Goal: Entertainment & Leisure: Browse casually

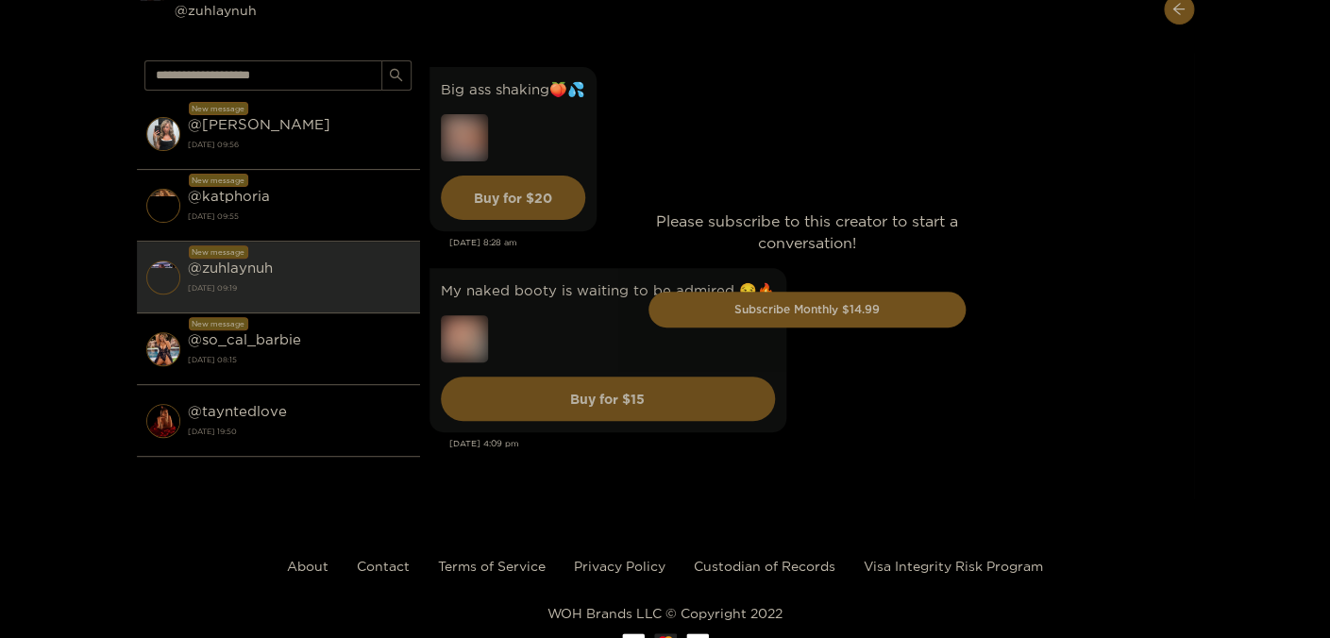
scroll to position [6942, 0]
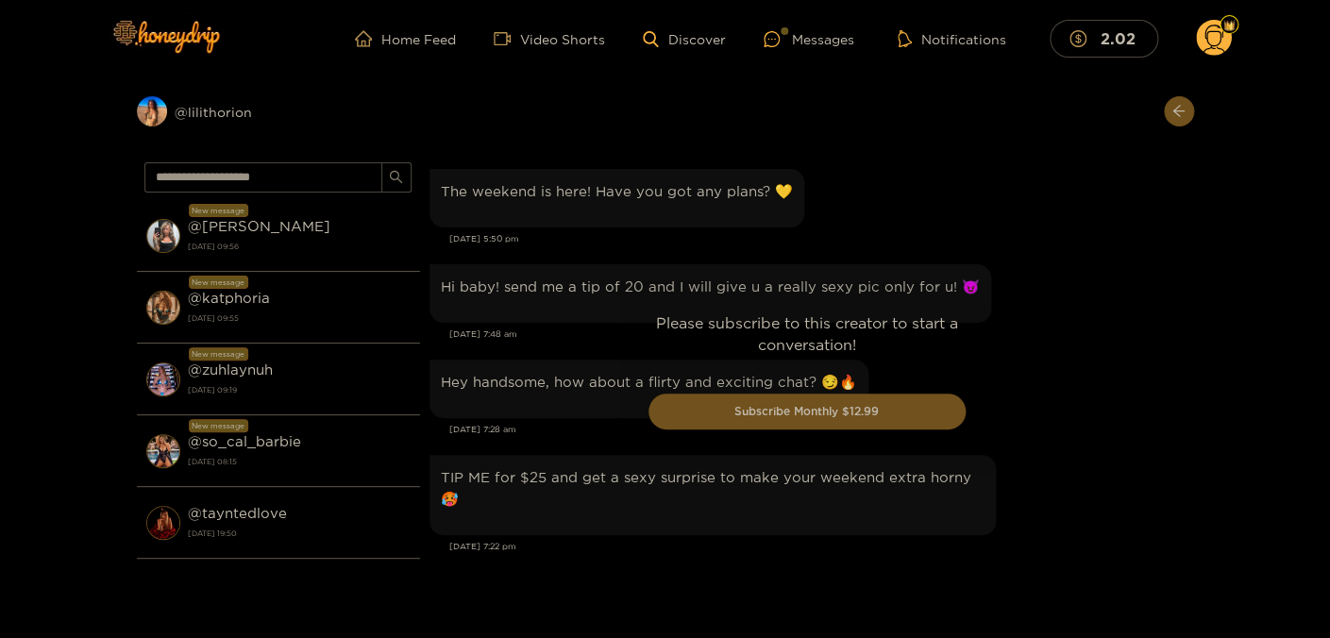
scroll to position [2220, 0]
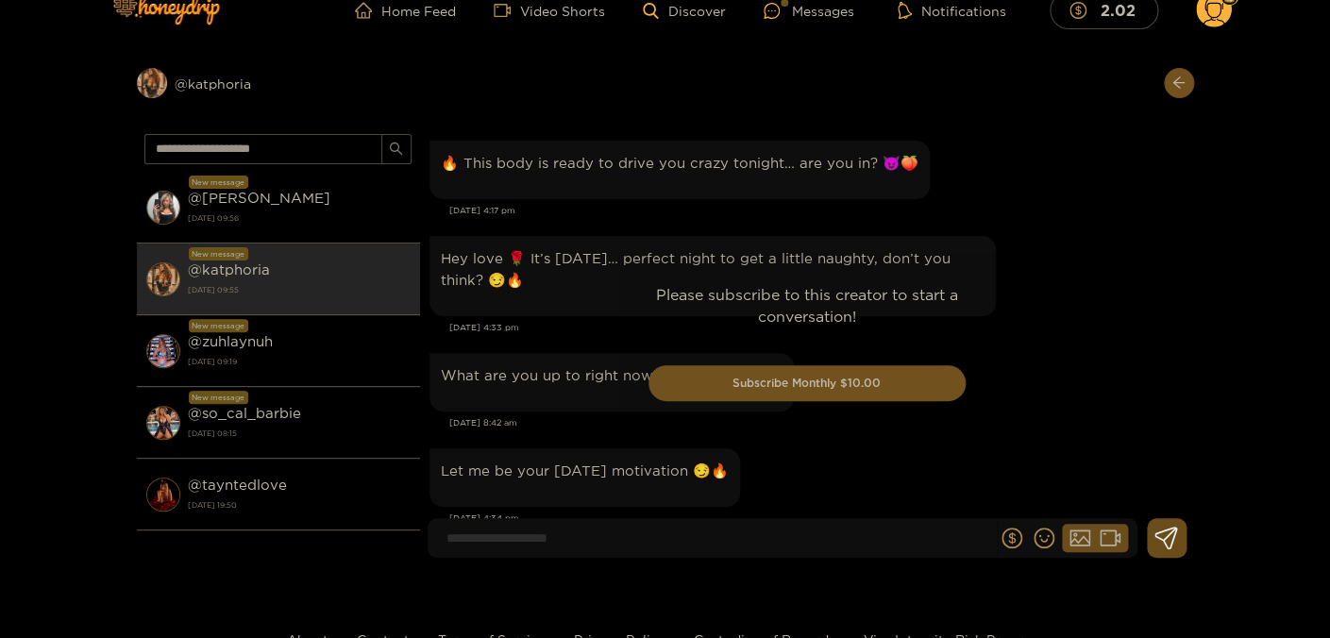
scroll to position [4878, 0]
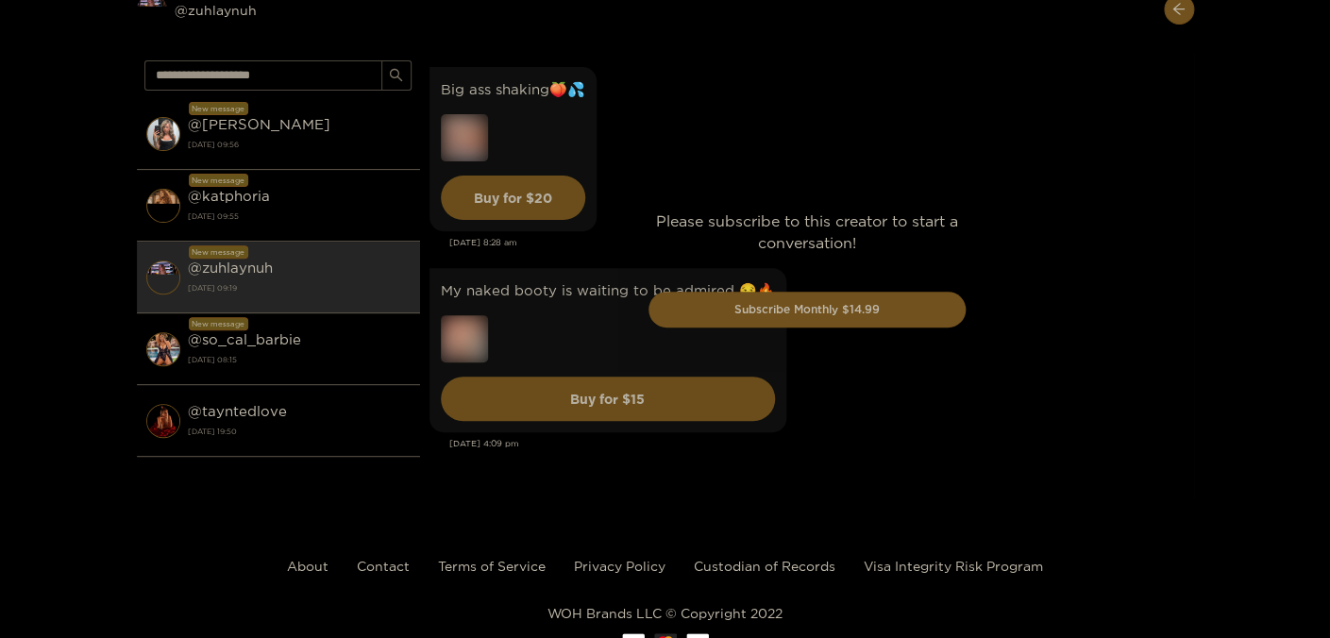
scroll to position [6942, 0]
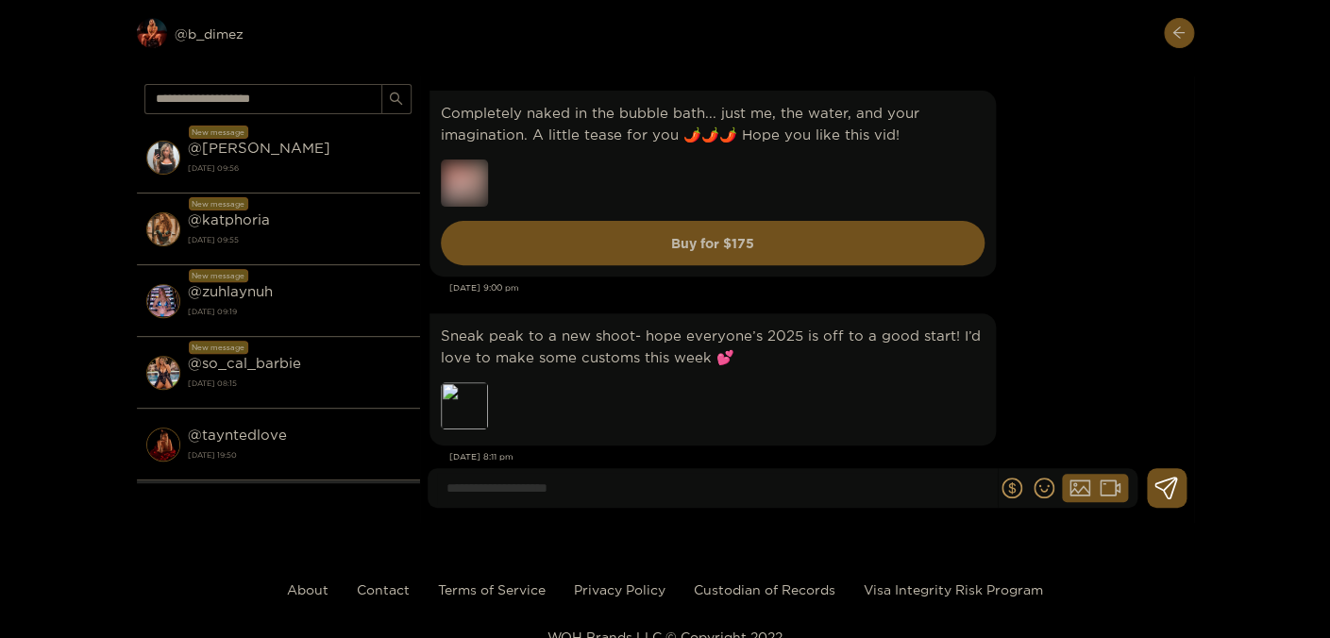
scroll to position [14059, 0]
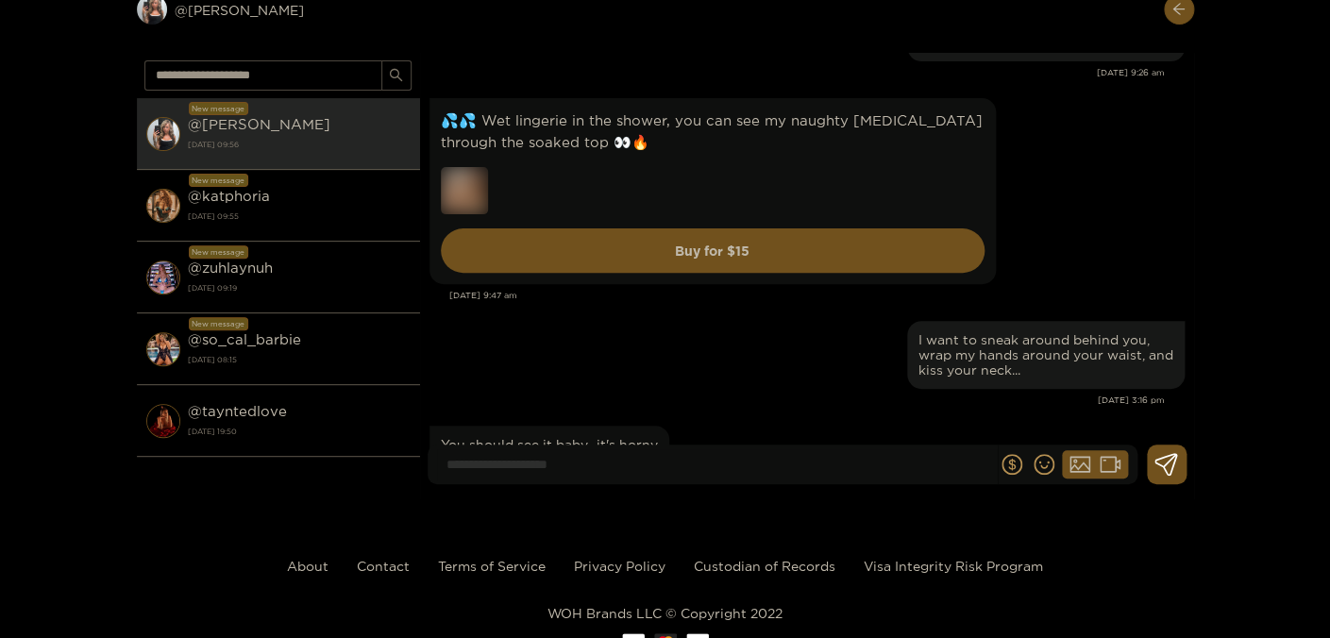
scroll to position [63902, 0]
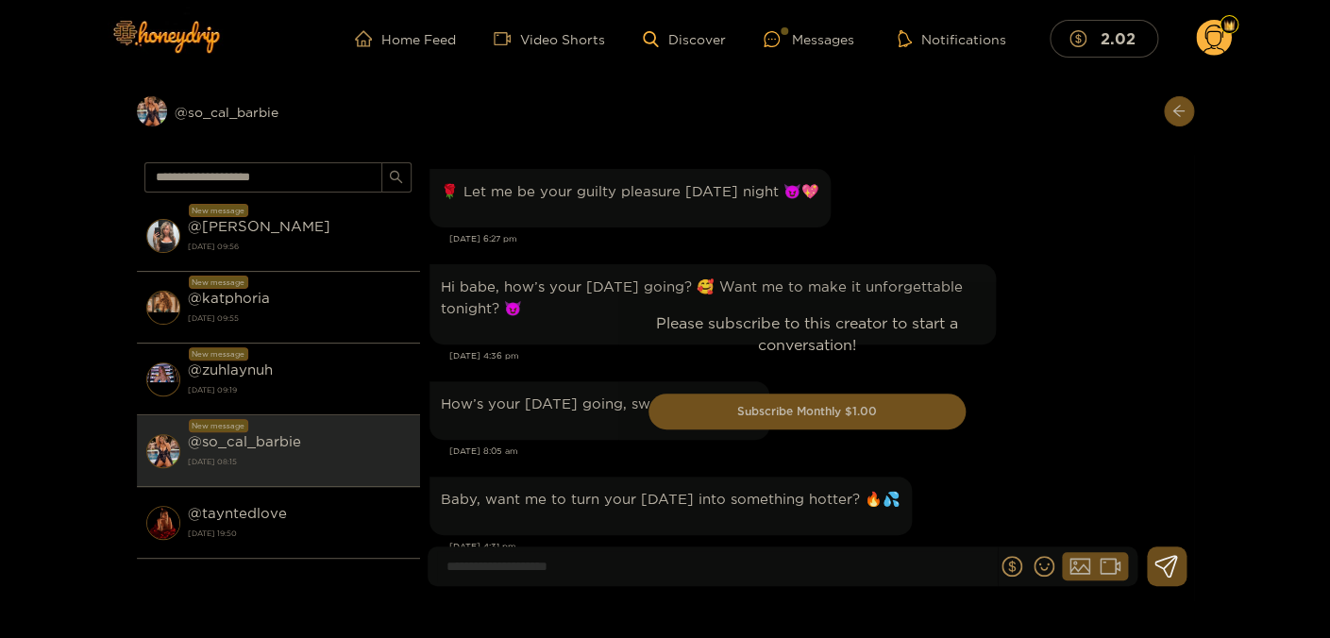
scroll to position [4478, 0]
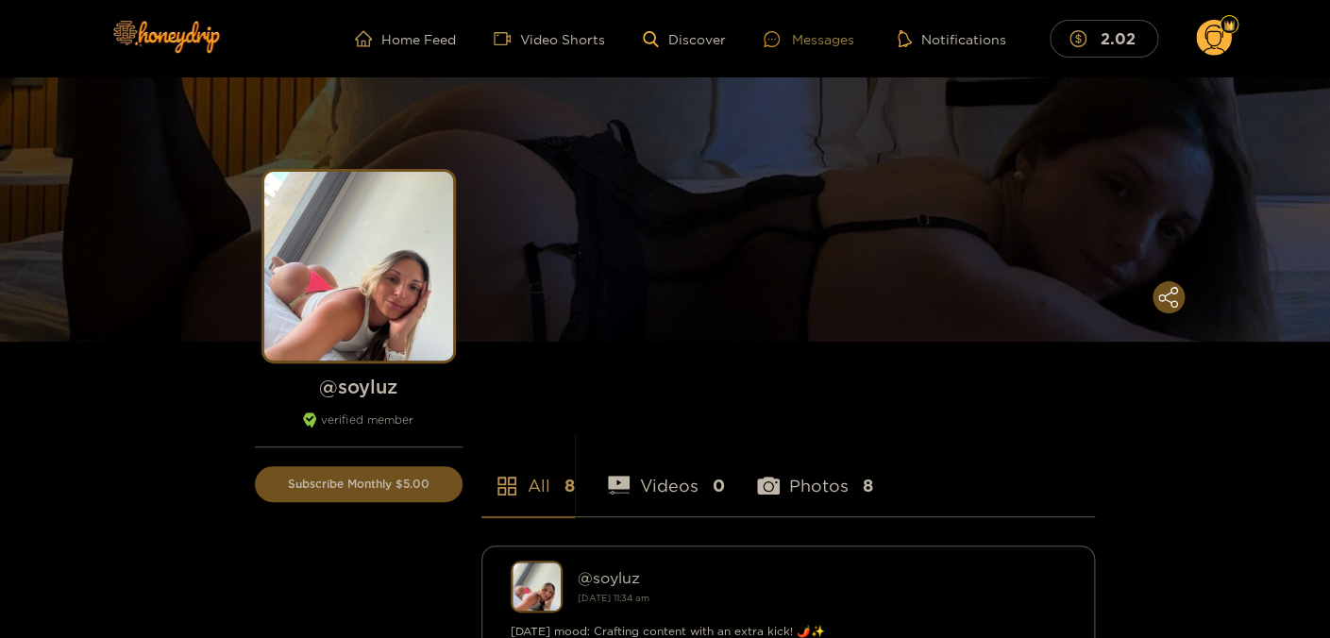
click at [806, 38] on div "Messages" at bounding box center [809, 39] width 91 height 22
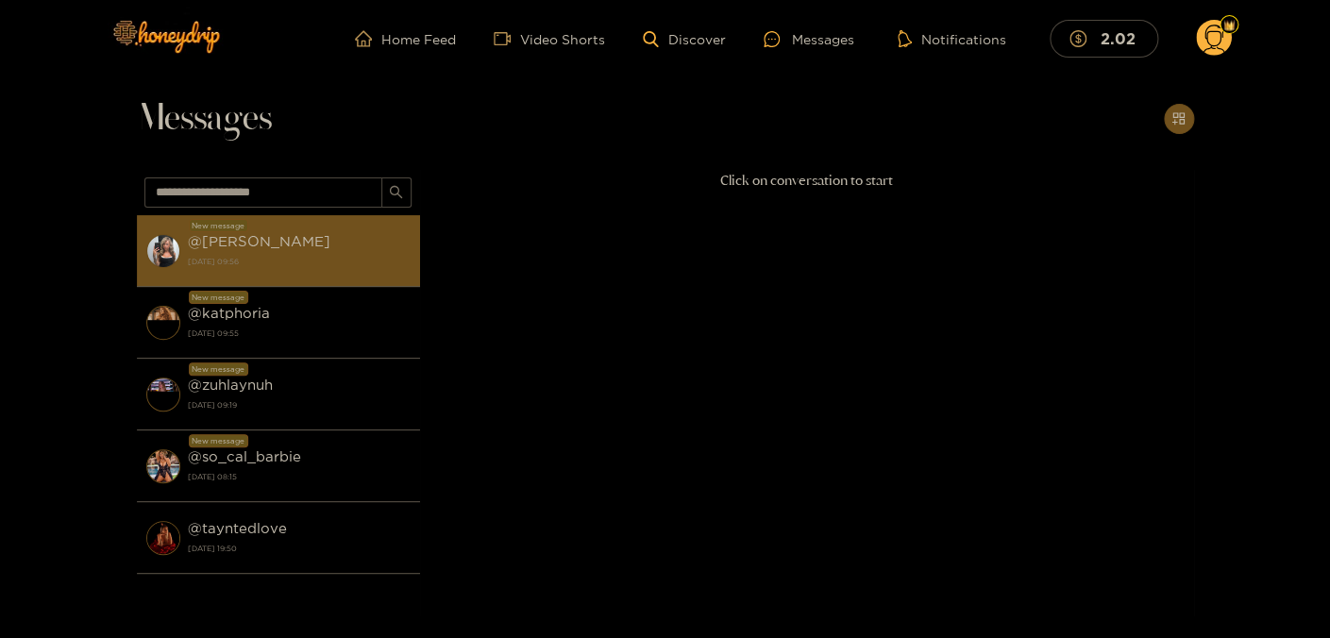
click at [367, 257] on strong "23 September 2025 09:56" at bounding box center [299, 261] width 223 height 17
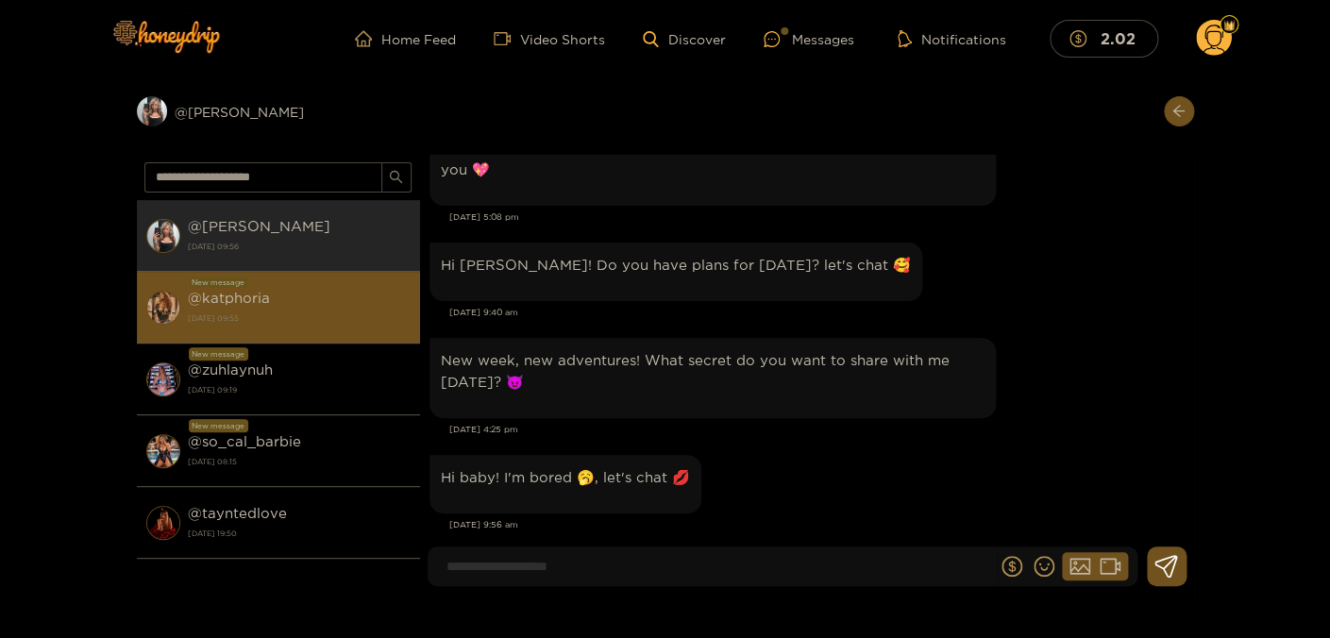
click at [359, 306] on div "@ katphoria 23 September 2025 09:55" at bounding box center [299, 307] width 223 height 42
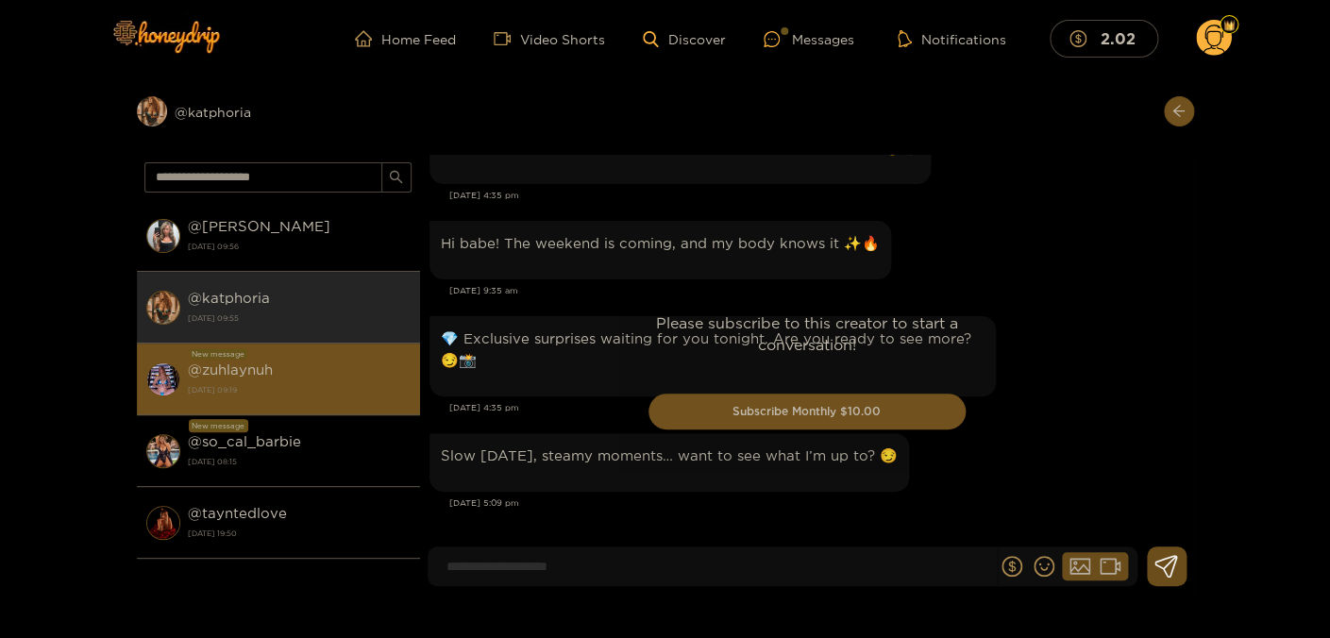
click at [346, 376] on div "@ zuhlaynuh 23 September 2025 09:19" at bounding box center [299, 379] width 223 height 42
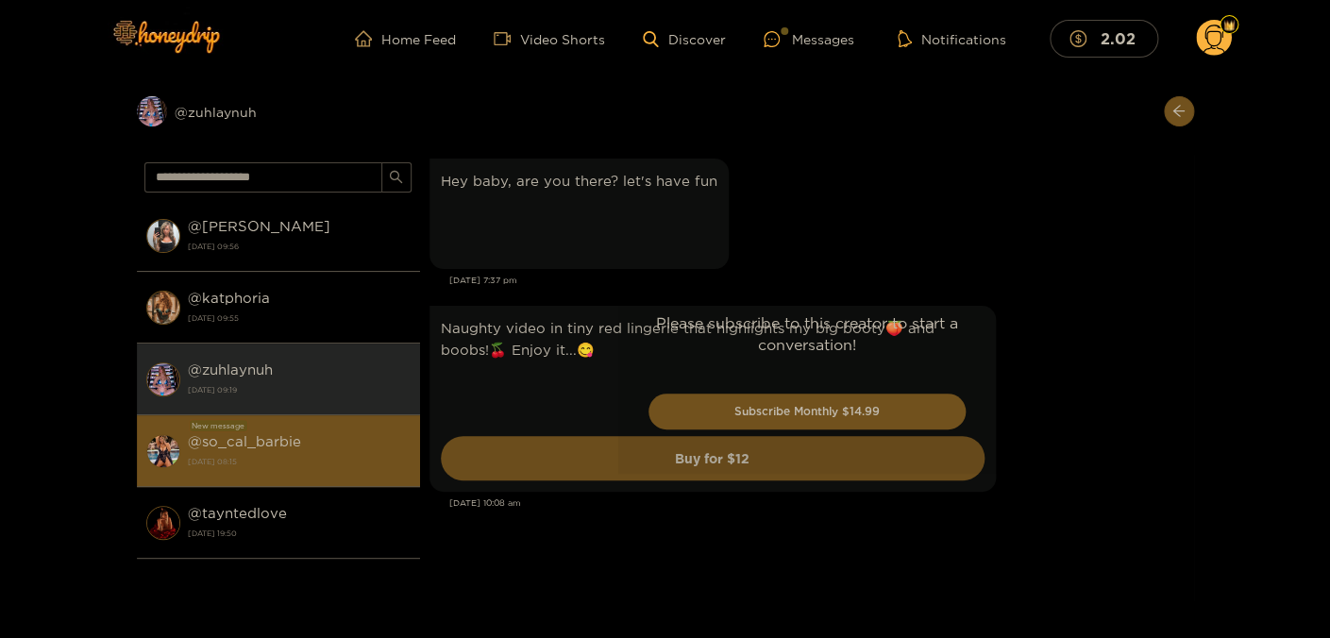
scroll to position [4523, 0]
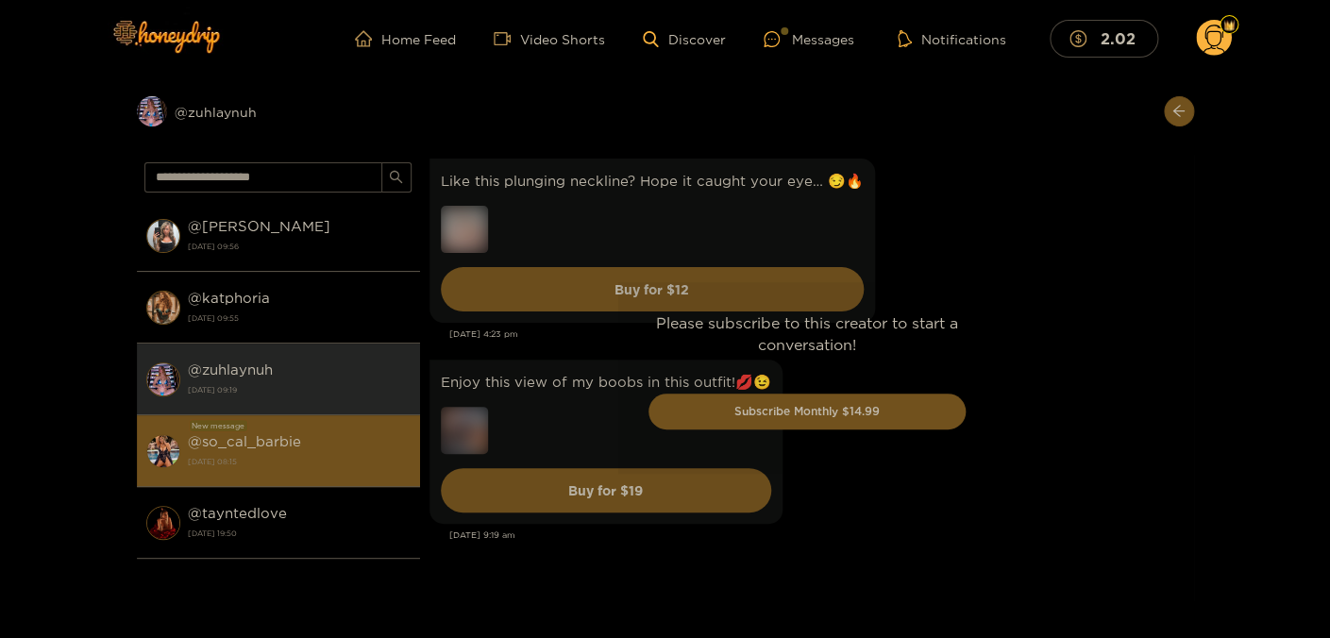
click at [330, 438] on div "@ so_cal_barbie 23 September 2025 08:15" at bounding box center [299, 451] width 223 height 42
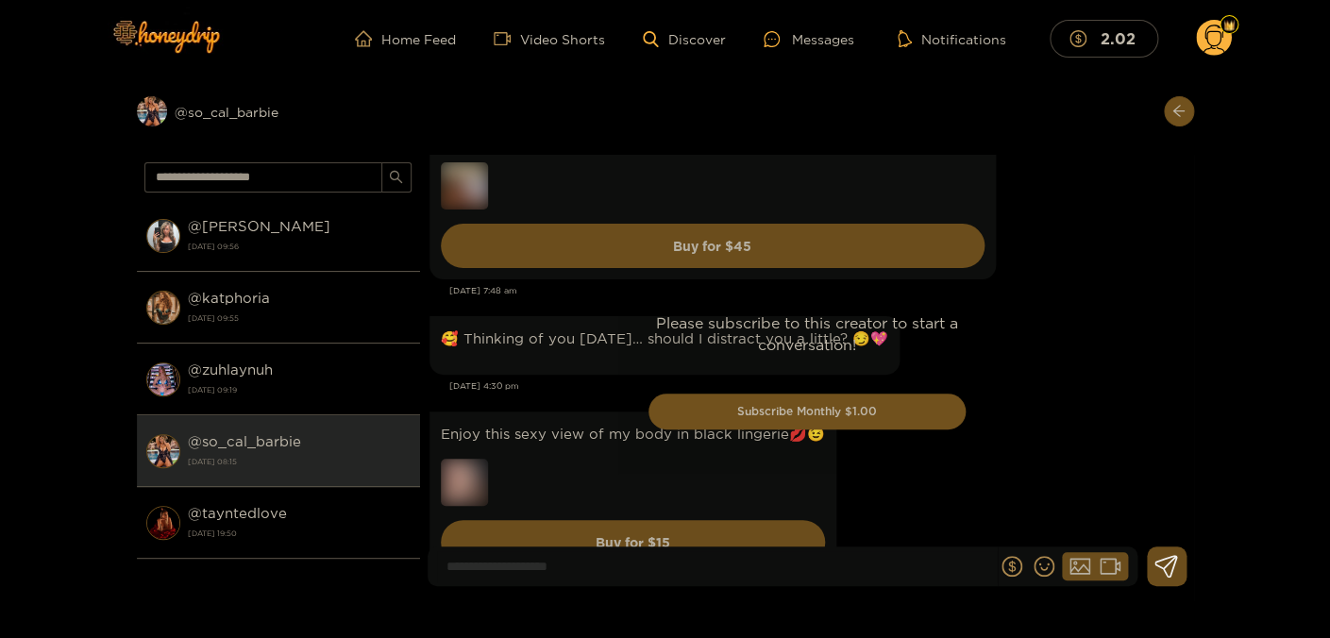
scroll to position [3023, 0]
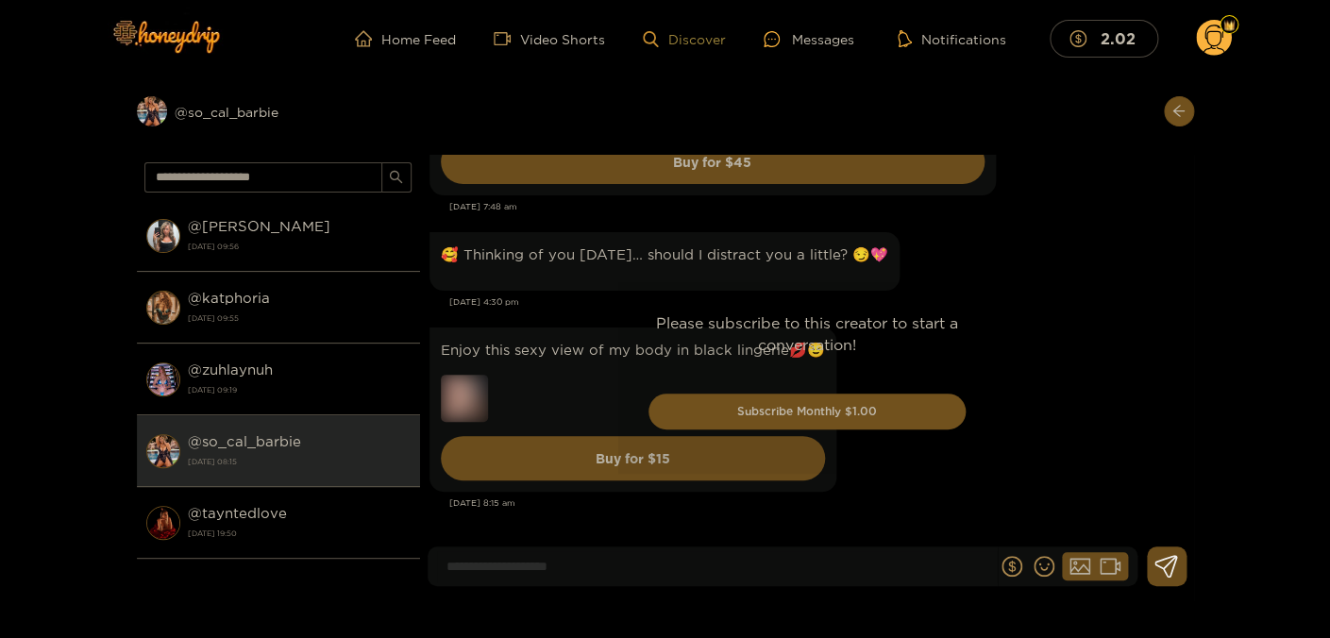
click at [689, 38] on link "Discover" at bounding box center [684, 39] width 82 height 16
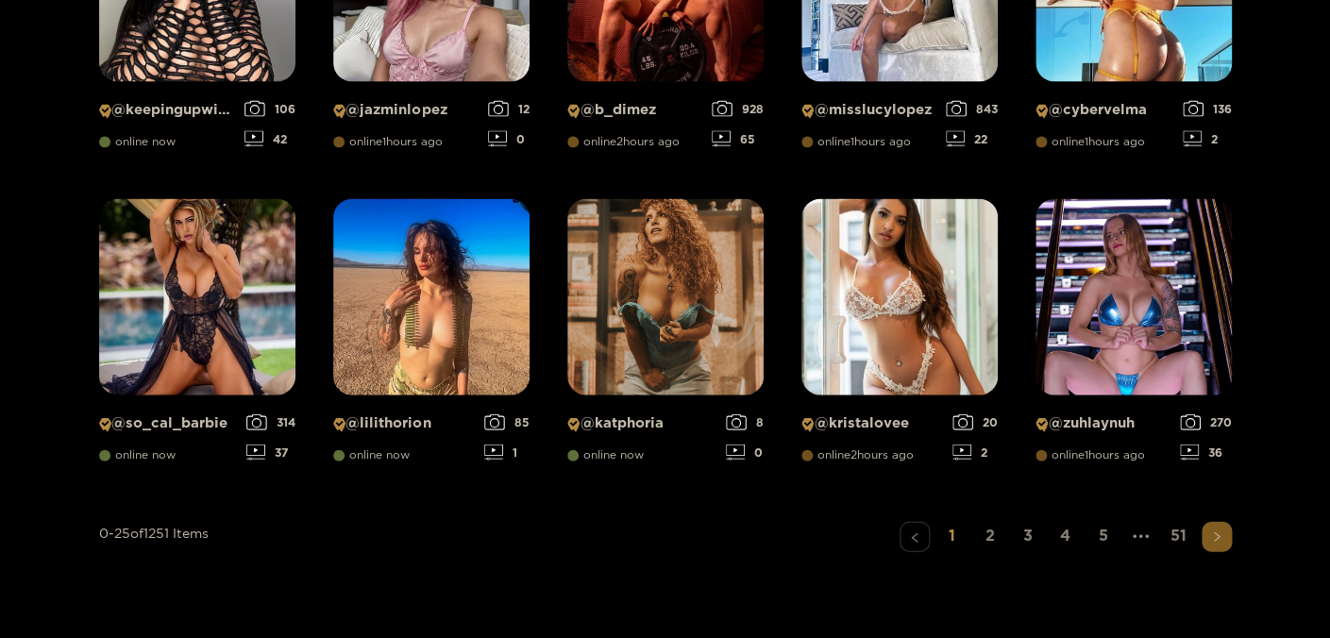
scroll to position [1447, 0]
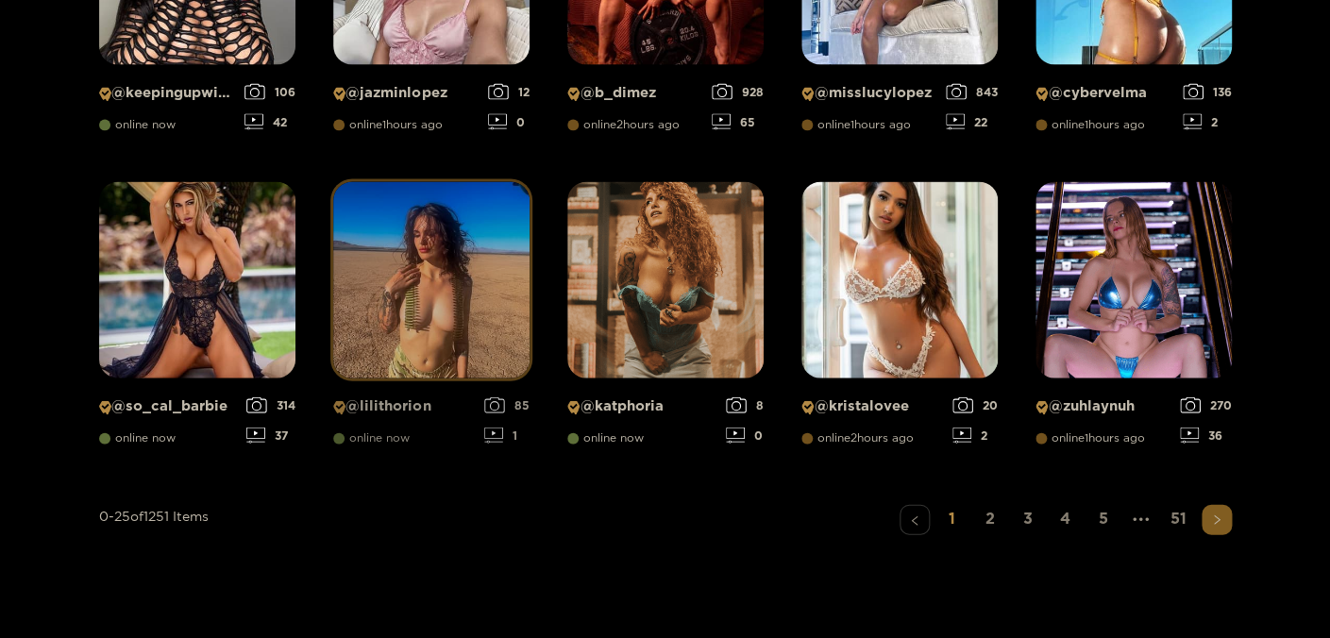
click at [475, 295] on img at bounding box center [431, 279] width 196 height 196
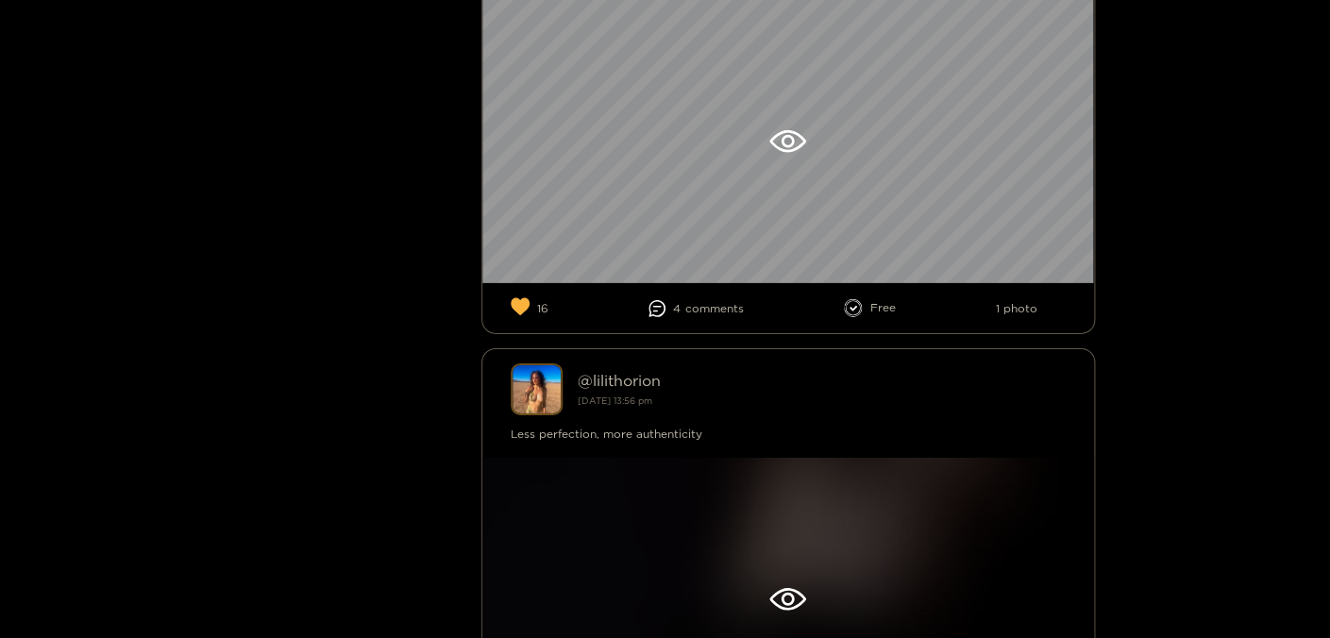
scroll to position [2119, 0]
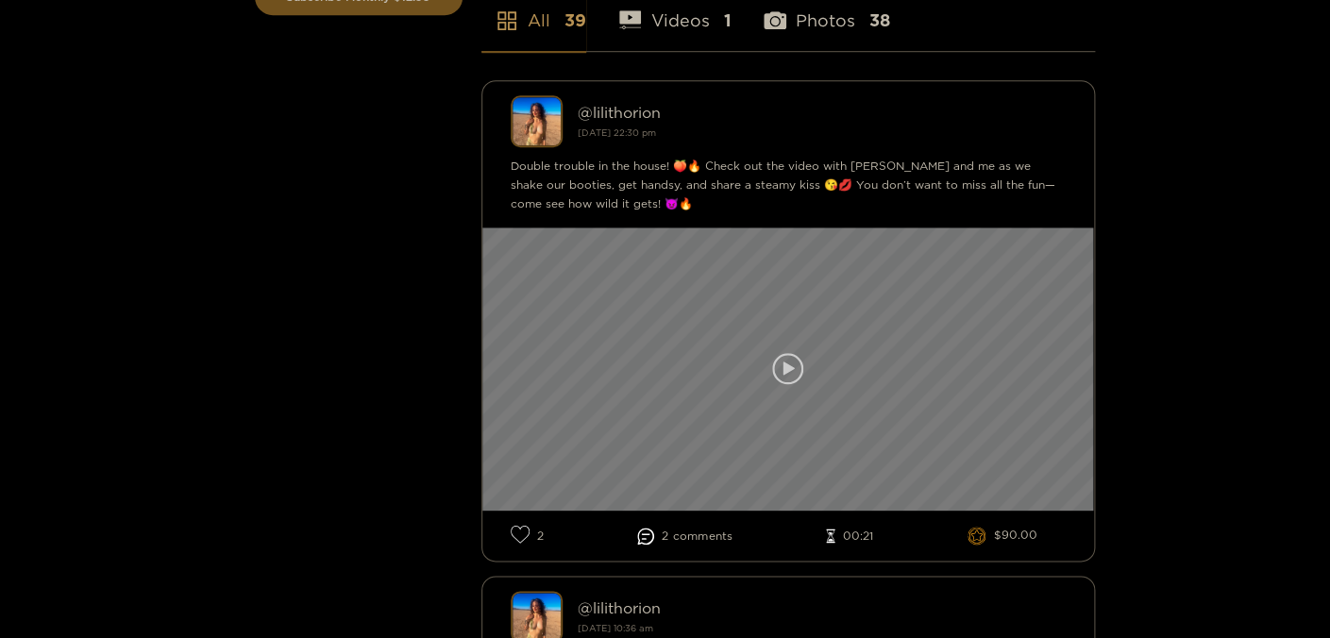
click at [753, 374] on div at bounding box center [789, 369] width 612 height 283
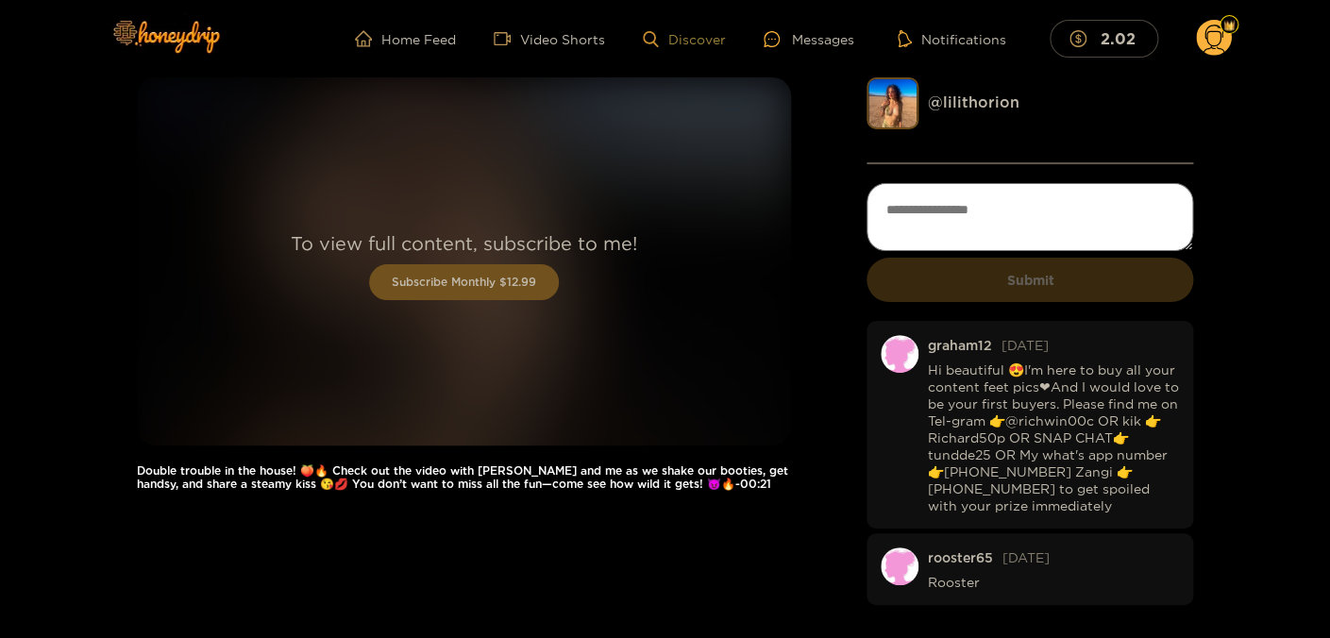
click at [719, 41] on link "Discover" at bounding box center [684, 39] width 82 height 16
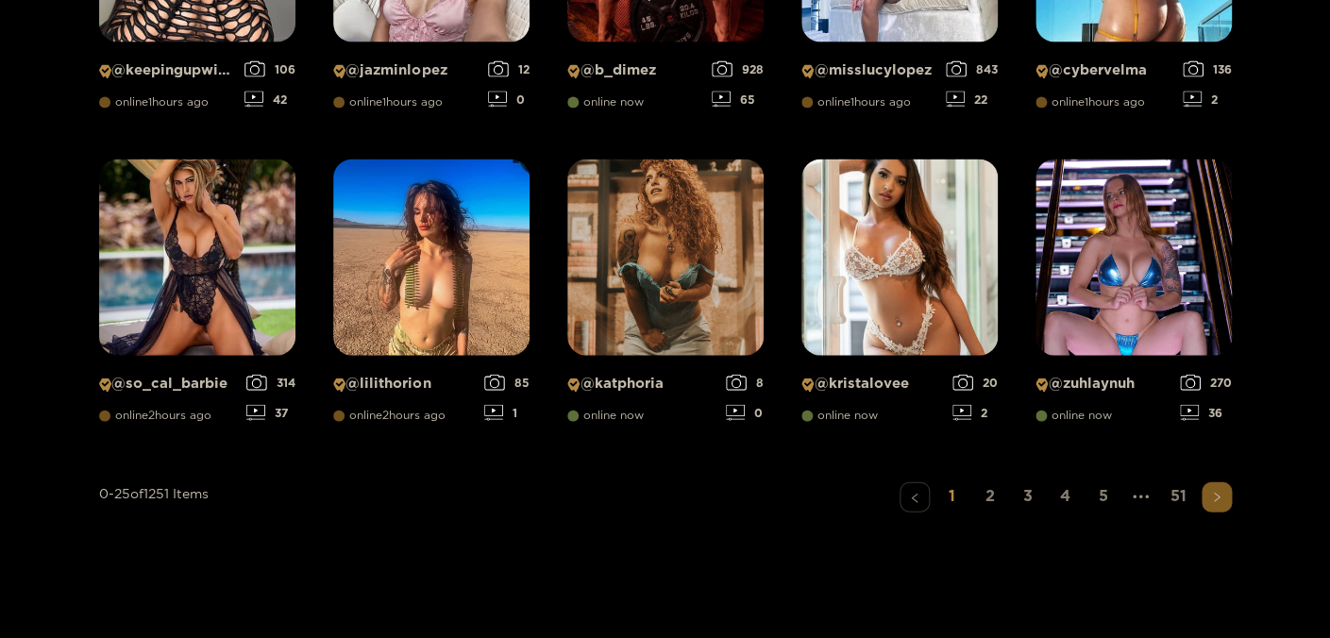
scroll to position [1550, 0]
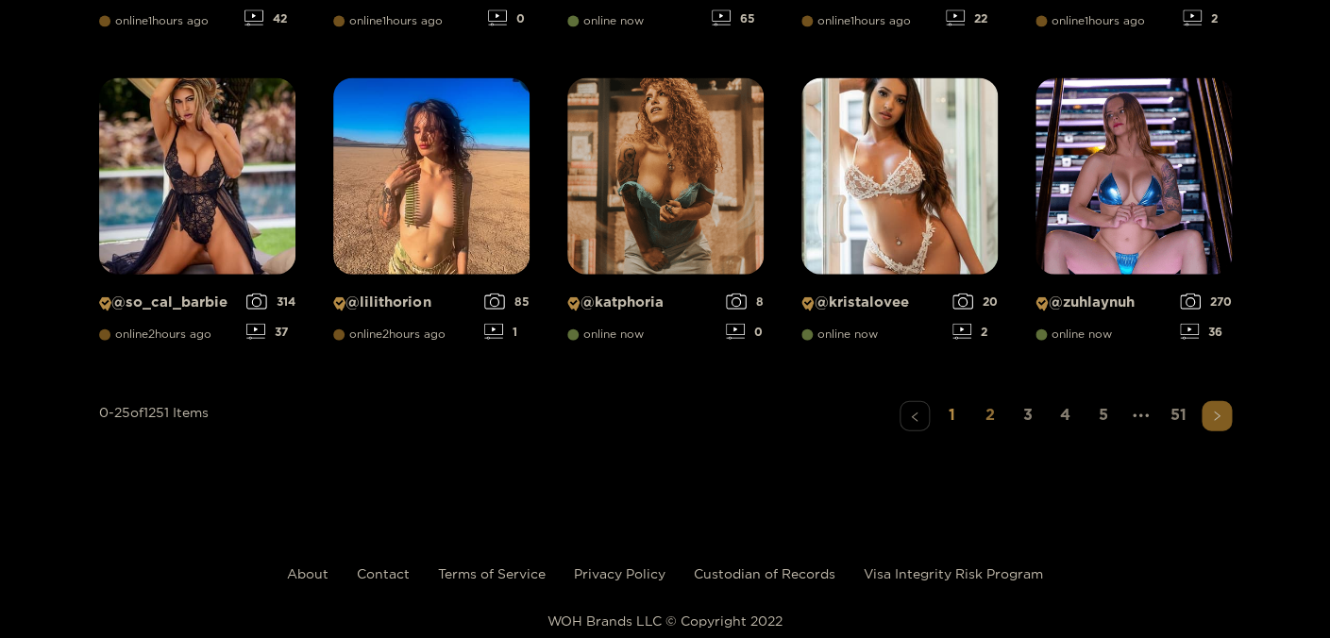
click at [991, 417] on link "2" at bounding box center [990, 413] width 30 height 27
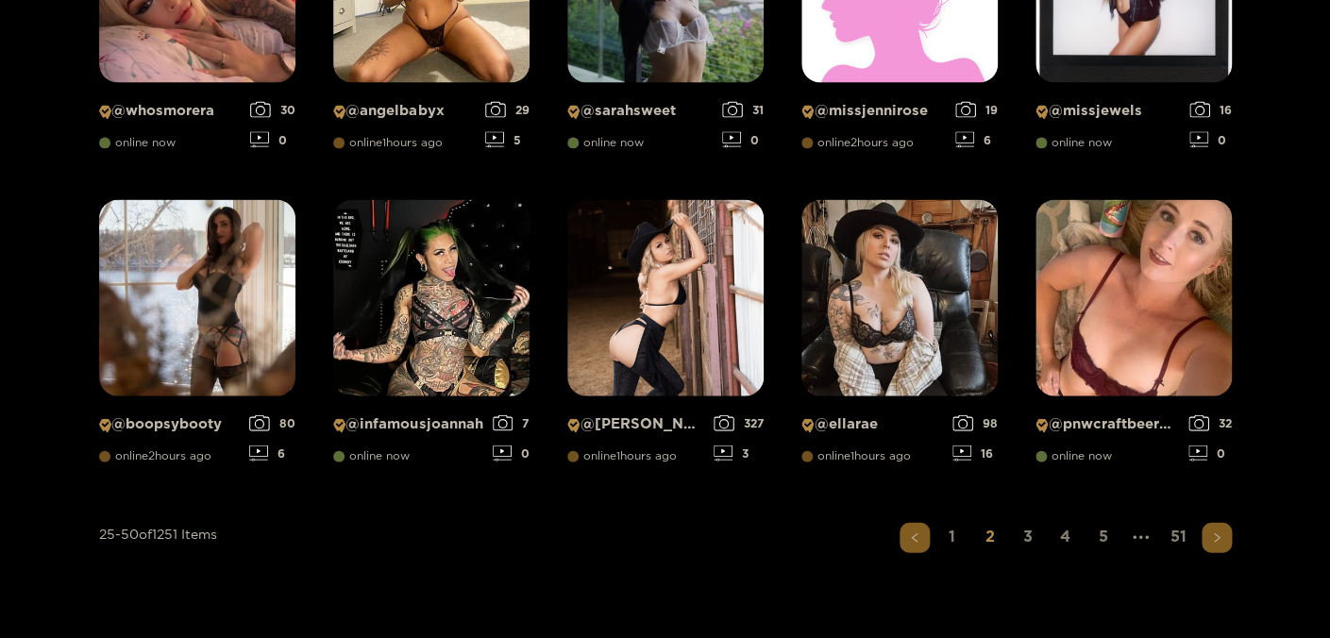
scroll to position [1447, 0]
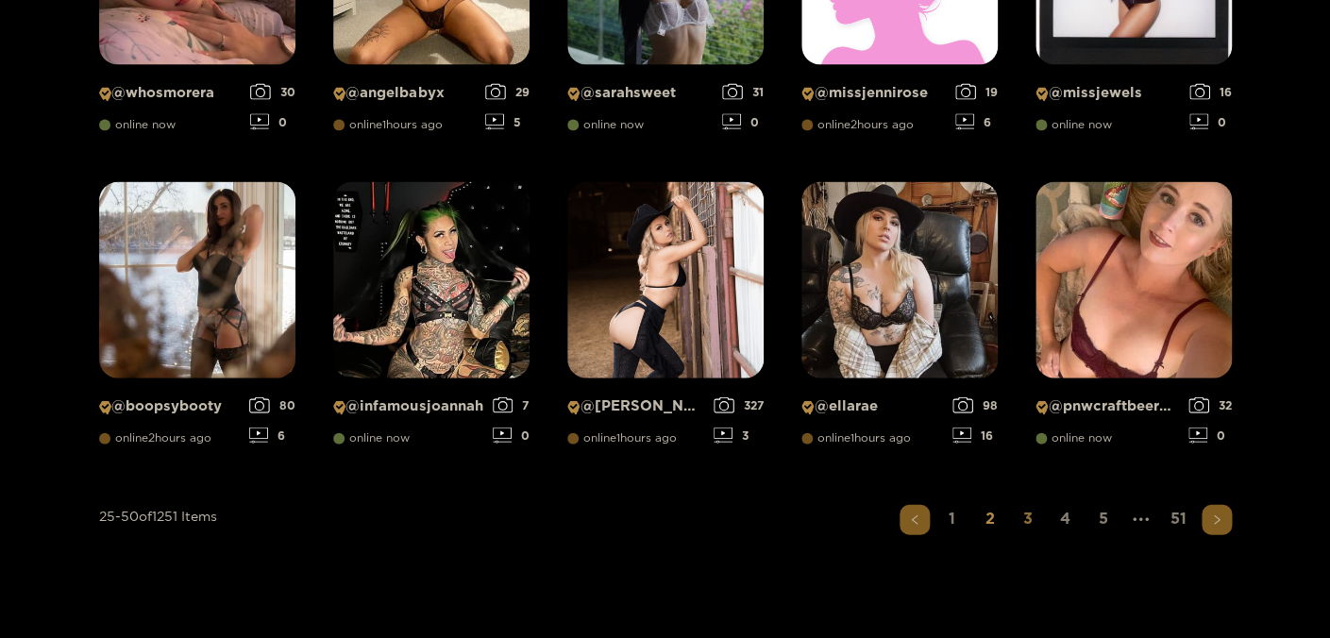
click at [1028, 525] on link "3" at bounding box center [1028, 517] width 30 height 27
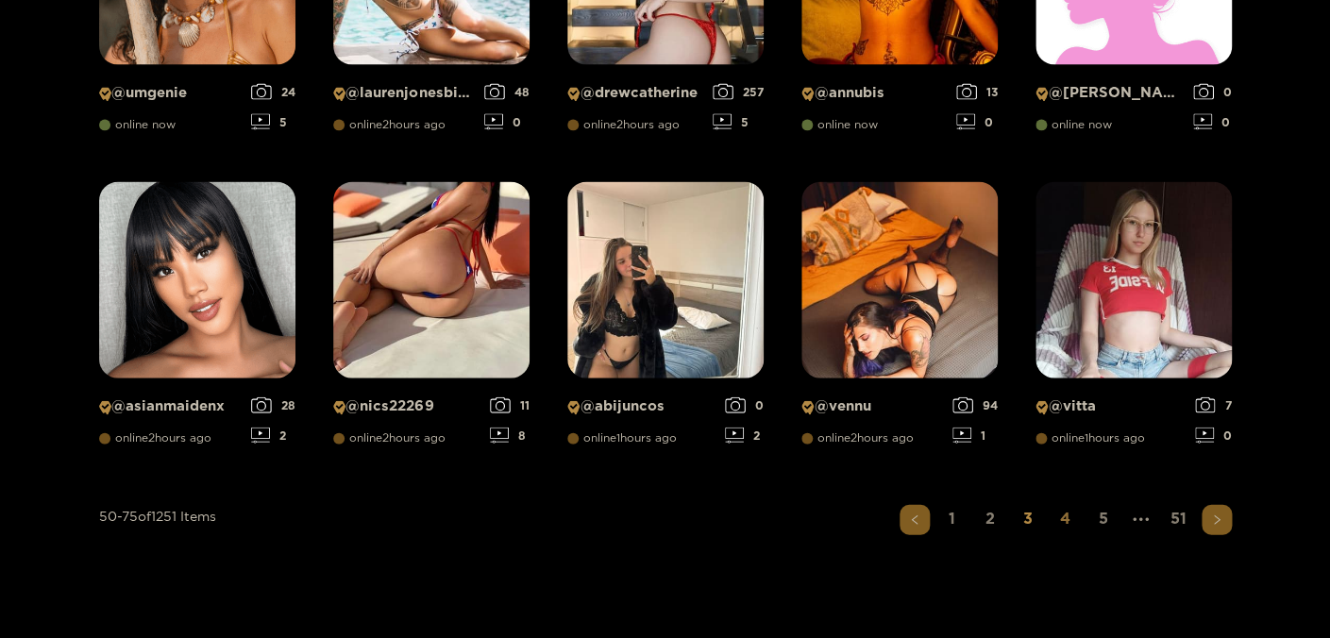
click at [1061, 523] on link "4" at bounding box center [1066, 517] width 30 height 27
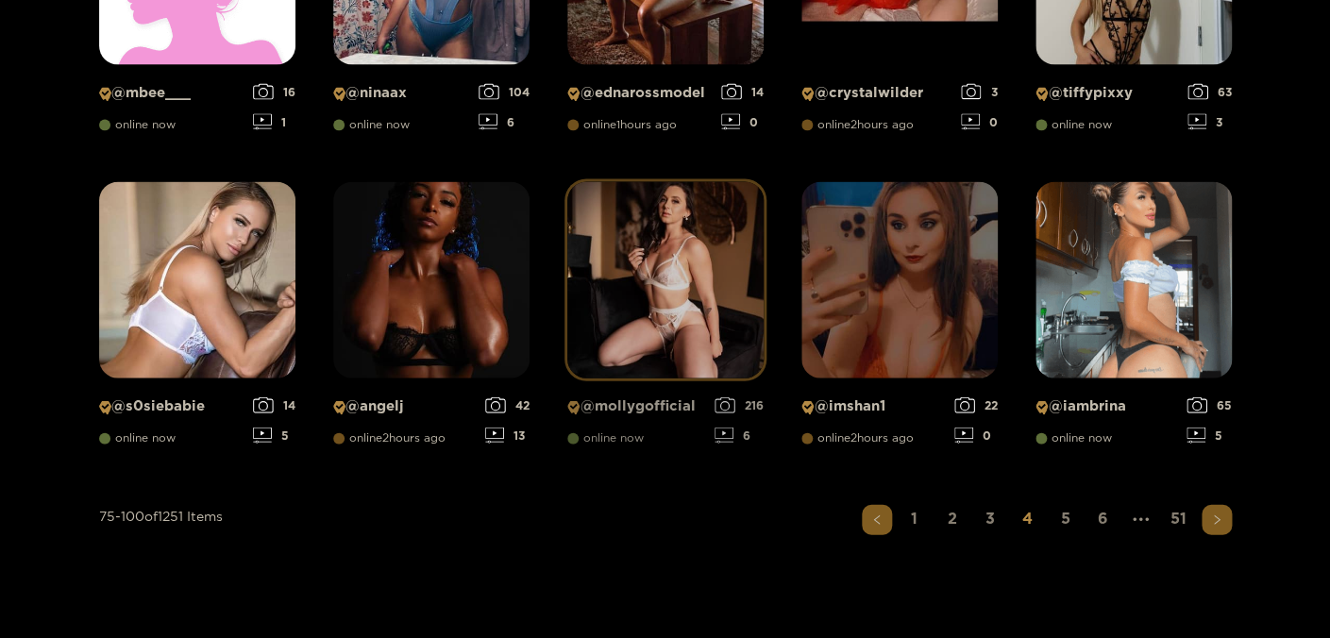
click at [687, 336] on img at bounding box center [665, 279] width 196 height 196
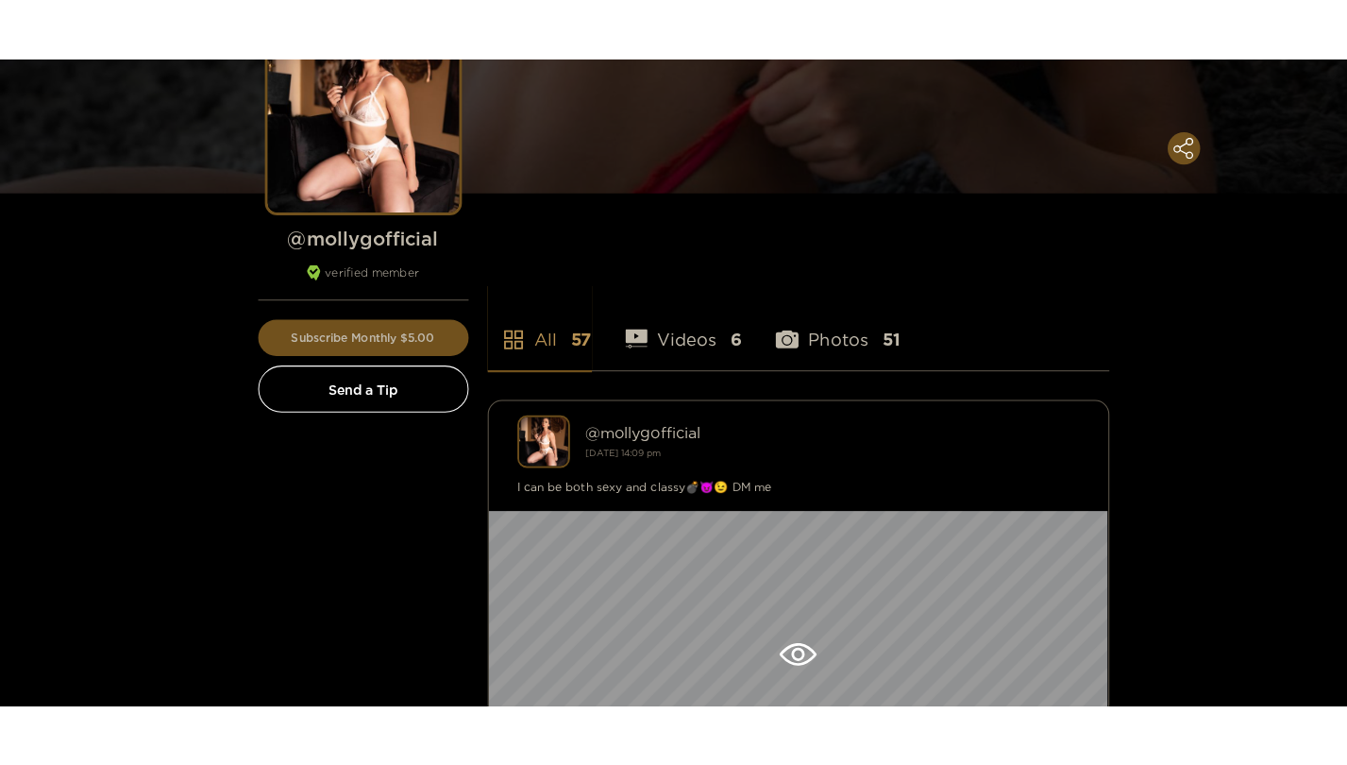
scroll to position [181, 0]
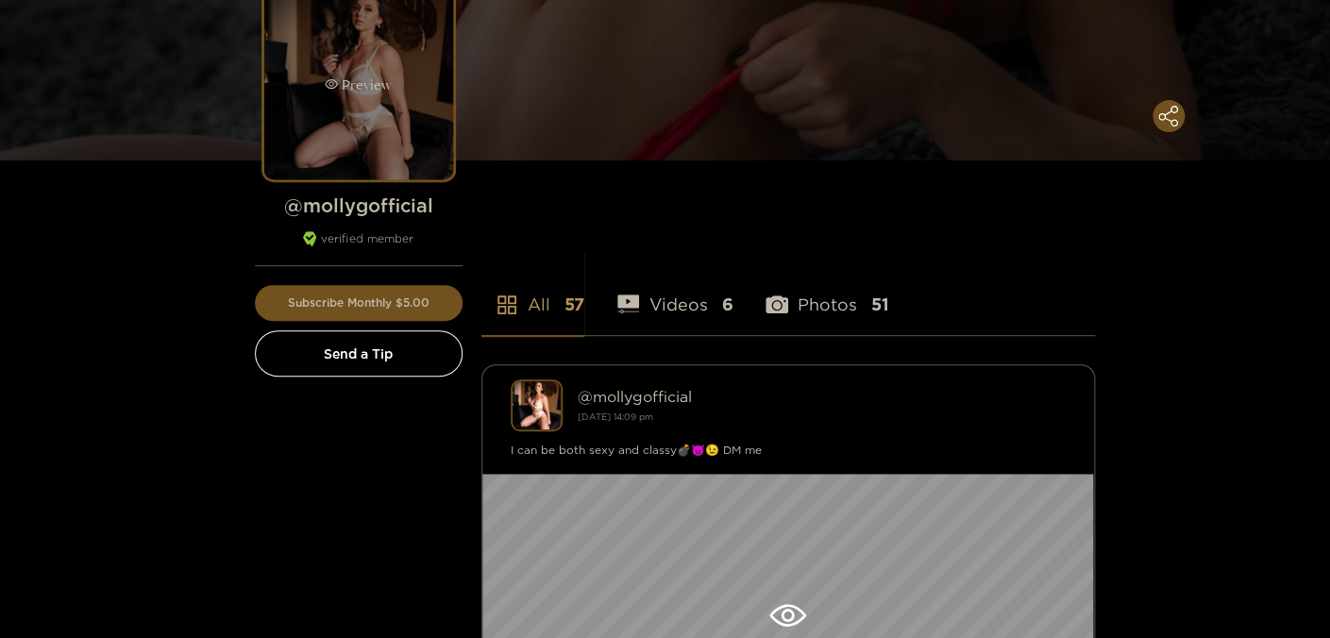
click at [405, 121] on div "Preview" at bounding box center [358, 85] width 189 height 189
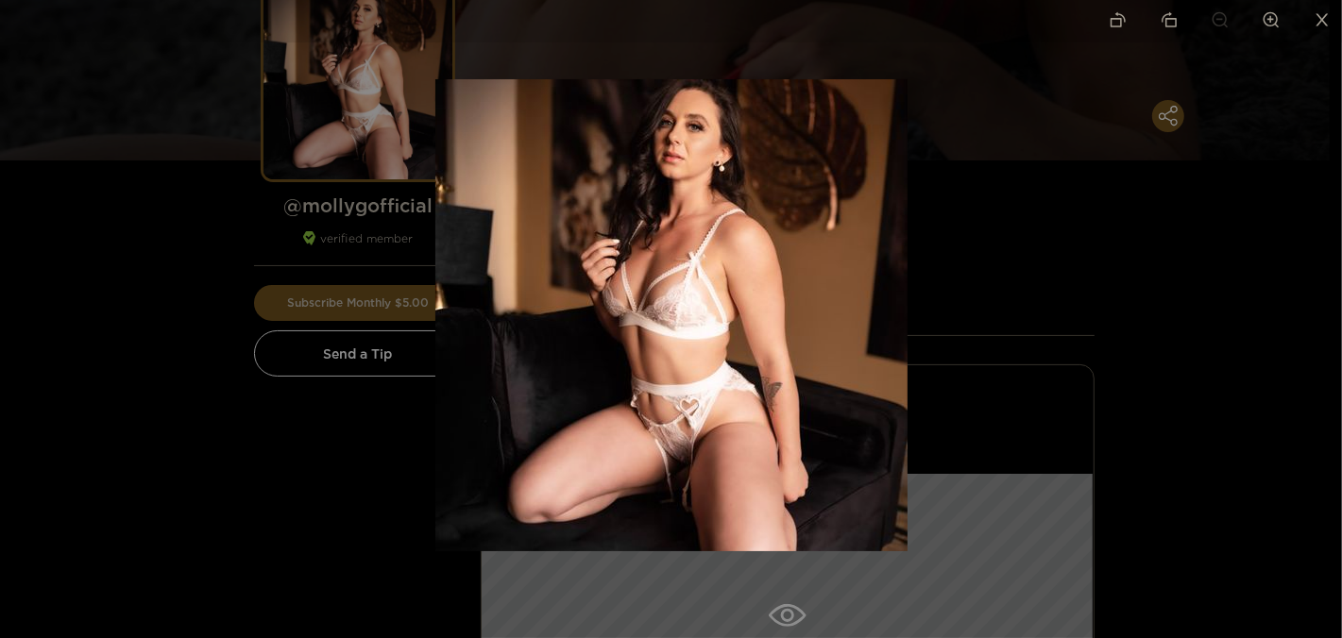
click at [222, 418] on div at bounding box center [671, 319] width 1342 height 638
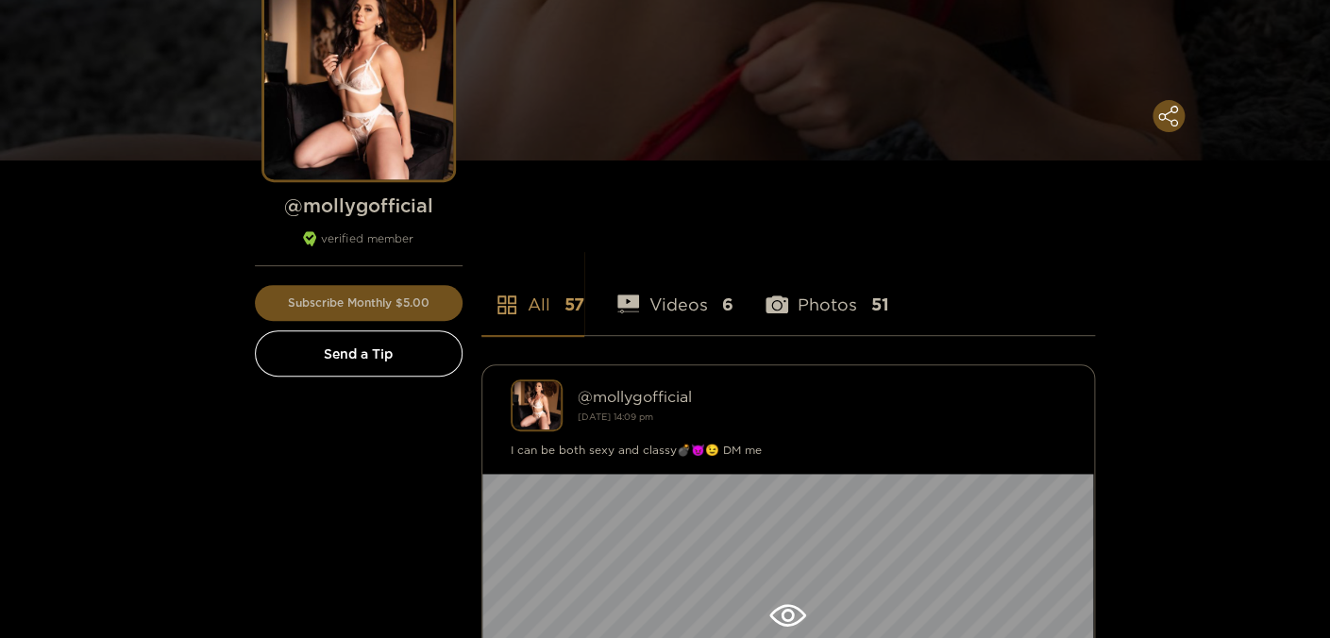
click at [347, 212] on h1 "@ mollygofficial" at bounding box center [359, 206] width 208 height 24
